Goal: Task Accomplishment & Management: Manage account settings

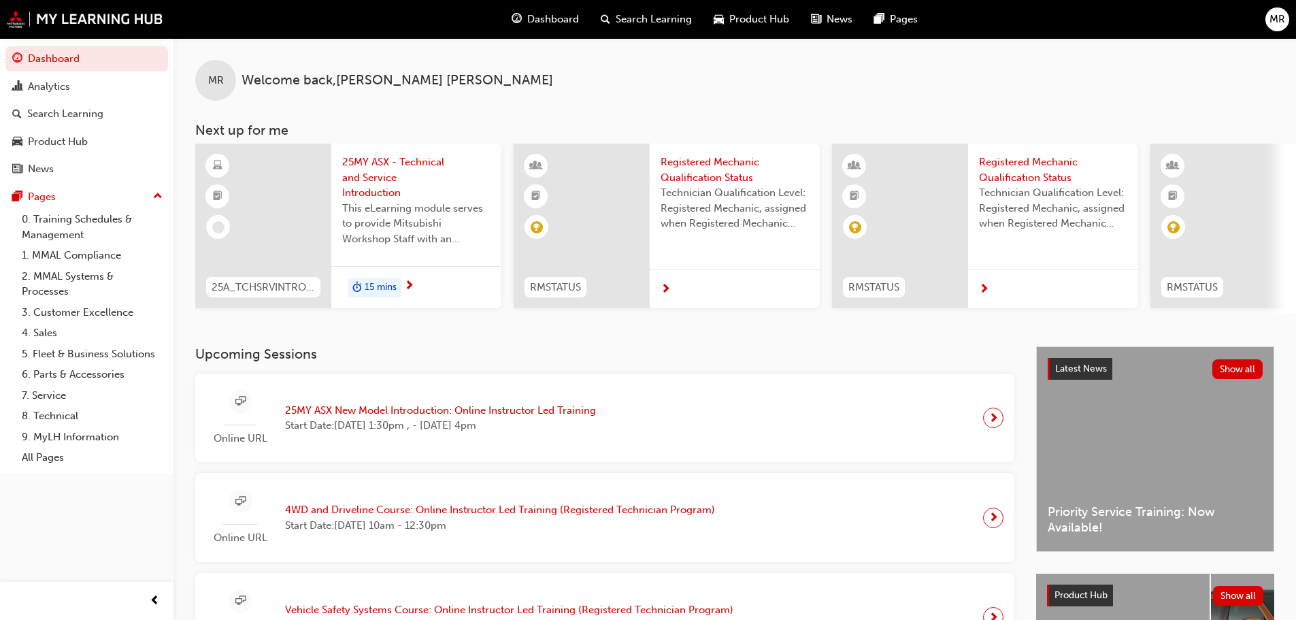
click at [1280, 12] on span "MR" at bounding box center [1278, 20] width 16 height 16
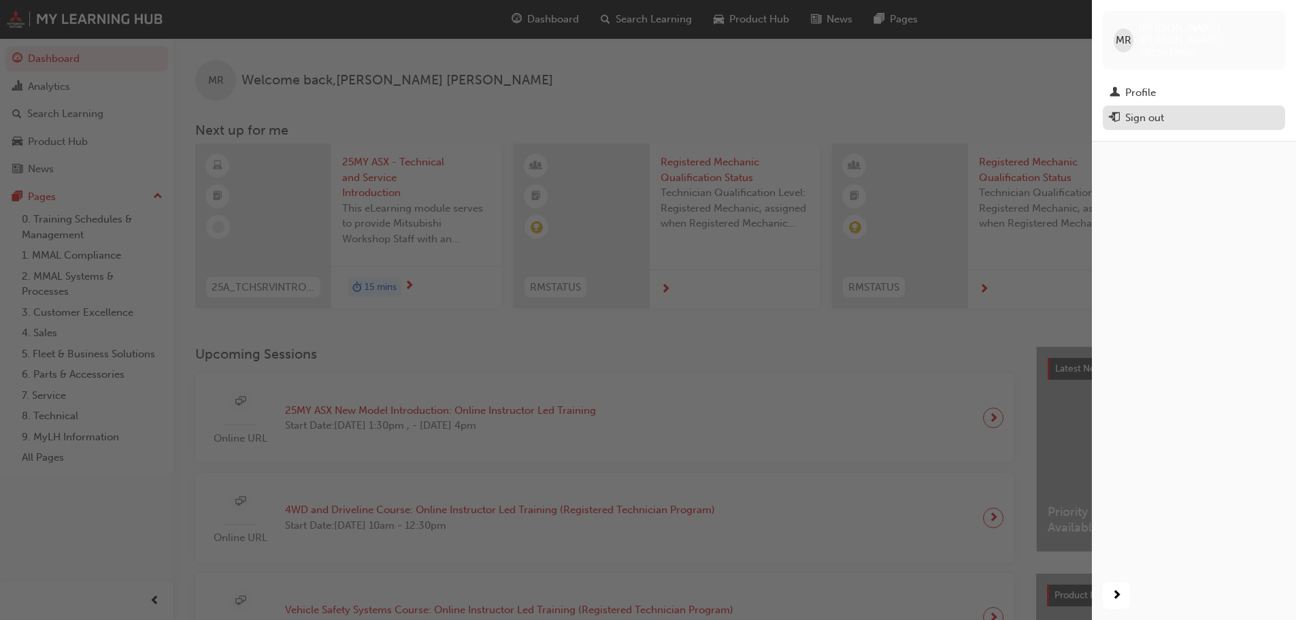
click at [1167, 110] on div "Sign out" at bounding box center [1194, 118] width 169 height 17
